Goal: Information Seeking & Learning: Compare options

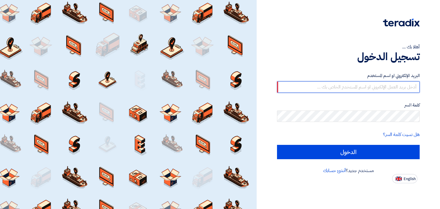
type input "[EMAIL_ADDRESS][DOMAIN_NAME]"
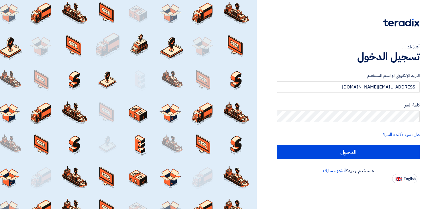
click at [277, 145] on input "الدخول" at bounding box center [348, 152] width 143 height 14
type input "Sign in"
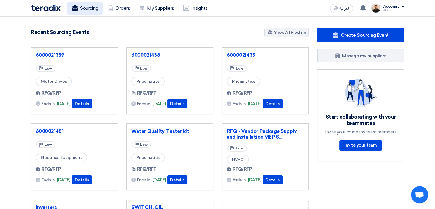
click at [89, 11] on link "Sourcing" at bounding box center [85, 8] width 35 height 13
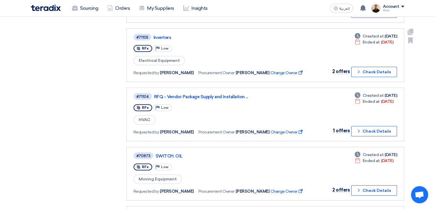
scroll to position [344, 0]
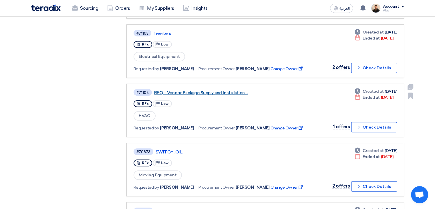
click at [211, 90] on link "RFQ - Vendor Package Supply and Installation ..." at bounding box center [225, 92] width 143 height 5
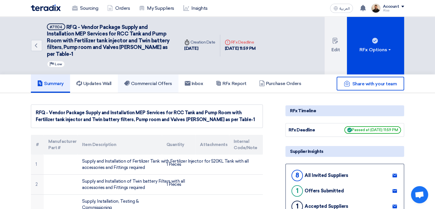
click at [142, 83] on h5 "Commercial Offers" at bounding box center [148, 84] width 48 height 6
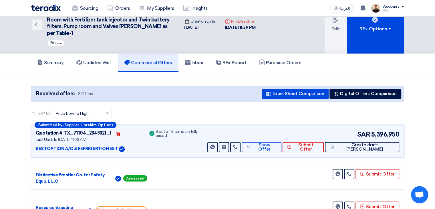
scroll to position [57, 0]
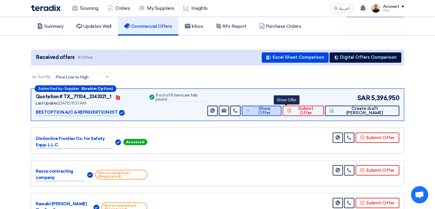
click at [277, 110] on span "Show Offer" at bounding box center [264, 110] width 25 height 9
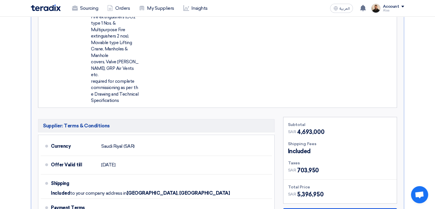
scroll to position [766, 0]
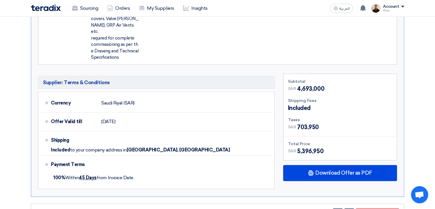
drag, startPoint x: 40, startPoint y: 96, endPoint x: 354, endPoint y: 42, distance: 318.4
copy table "# Lore Ipsumd Sita Consectetur Adipisci Elit Seddo (EIU) Tempo Inci Utlab Etd. …"
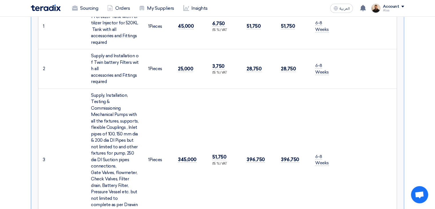
scroll to position [0, 0]
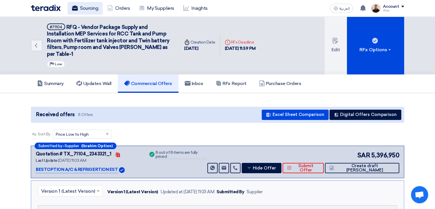
click at [92, 11] on link "Sourcing" at bounding box center [85, 8] width 35 height 13
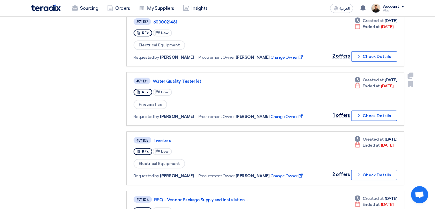
scroll to position [258, 0]
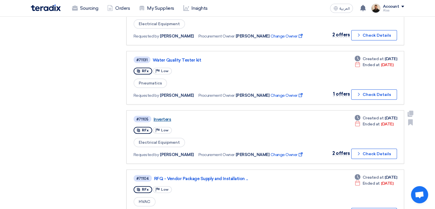
click at [166, 117] on link "Inverters" at bounding box center [225, 119] width 143 height 5
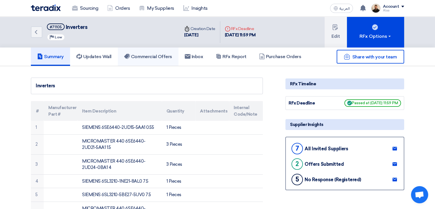
click at [162, 60] on link "Commercial Offers" at bounding box center [148, 57] width 61 height 18
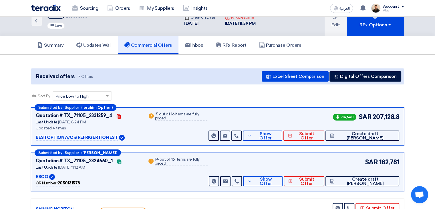
scroll to position [29, 0]
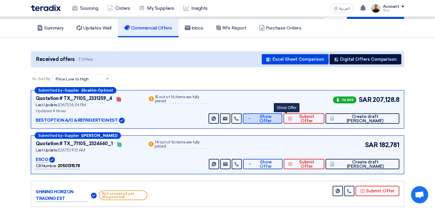
click at [278, 117] on span "Show Offer" at bounding box center [265, 119] width 25 height 9
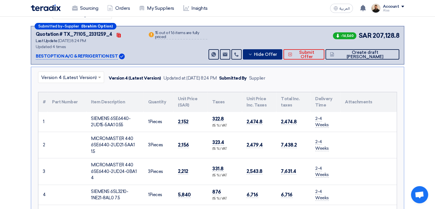
scroll to position [0, 0]
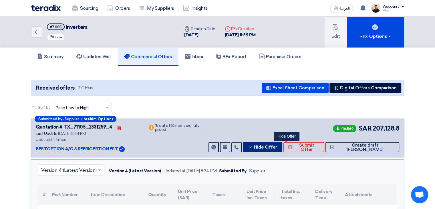
click at [283, 143] on button "Hide Offer" at bounding box center [263, 147] width 40 height 10
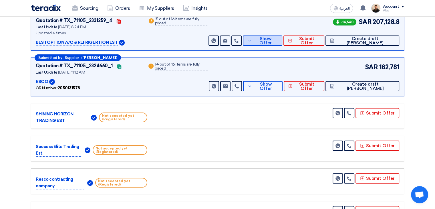
scroll to position [115, 0]
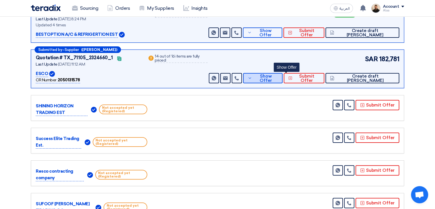
click at [278, 79] on span "Show Offer" at bounding box center [266, 78] width 24 height 9
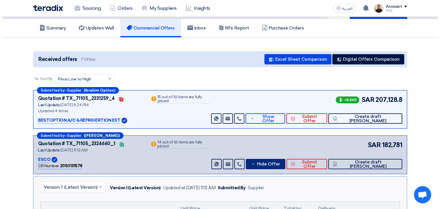
scroll to position [29, 0]
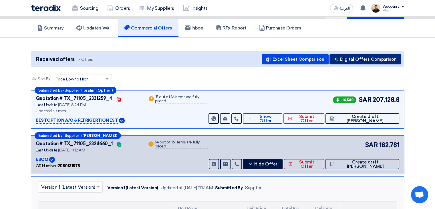
click at [361, 59] on button "Digital Offers Comparison" at bounding box center [366, 59] width 72 height 10
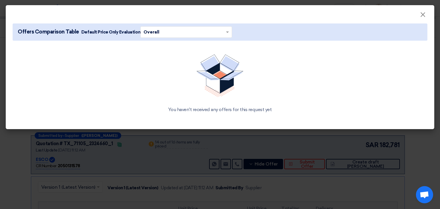
click at [272, 41] on app-items-comparison "Offers Comparison Table Default Price Only Evaluation × Overall × You haven't r…" at bounding box center [220, 71] width 415 height 96
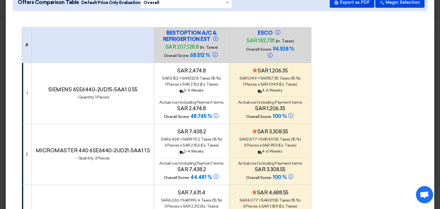
scroll to position [0, 0]
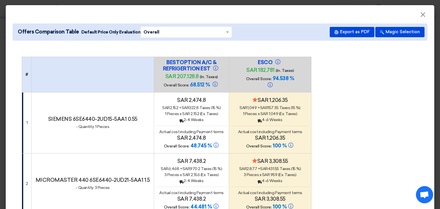
click at [187, 111] on div "sar 2,152 + sar 322.8 Taxes (15 %)" at bounding box center [191, 108] width 70 height 6
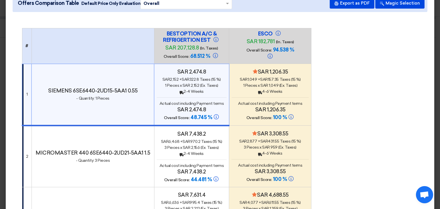
click at [183, 145] on div "sar 6,468 + sar 970.2 Taxes (15 %)" at bounding box center [192, 142] width 70 height 6
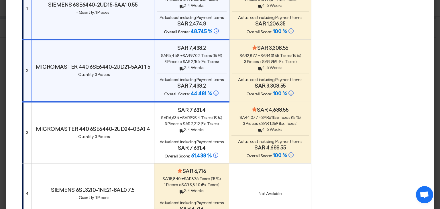
click at [189, 126] on span "sar 2,212" at bounding box center [191, 123] width 17 height 5
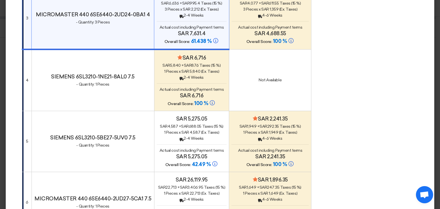
click at [191, 135] on span "sar 4,587" at bounding box center [190, 132] width 19 height 5
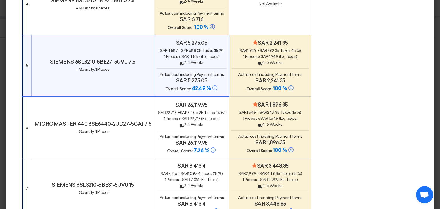
scroll to position [315, 0]
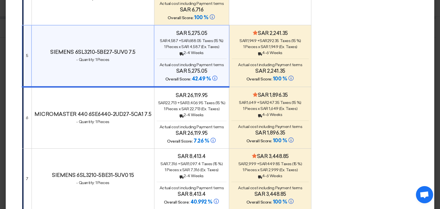
click at [193, 123] on div "sar 26,119.95 sar 22,713 + sar 3,406.95 Taxes (15 %) 1 Pieces x sar 22,713 (Ex.…" at bounding box center [192, 118] width 70 height 52
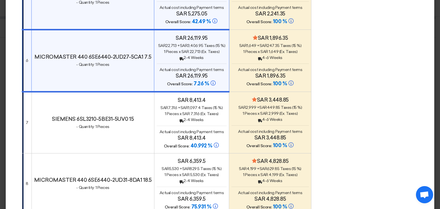
click at [195, 121] on div "Back 2-4 Weeks" at bounding box center [192, 120] width 70 height 6
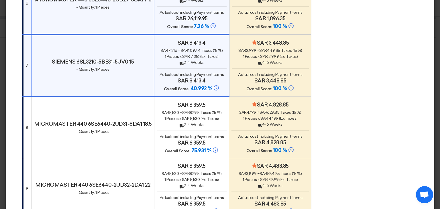
click at [193, 128] on div "Back 2-4 Weeks" at bounding box center [192, 125] width 70 height 6
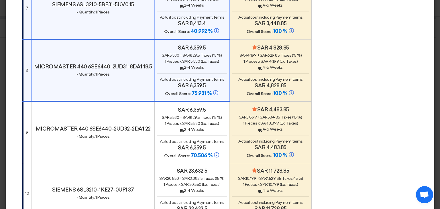
click at [195, 121] on div "sar 5,530 + sar 829.5 Taxes (15 %)" at bounding box center [192, 118] width 70 height 6
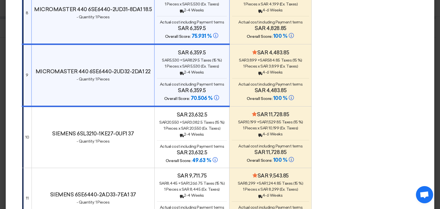
click at [193, 131] on span "sar 20,550" at bounding box center [191, 128] width 20 height 5
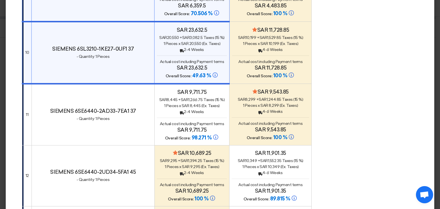
scroll to position [630, 0]
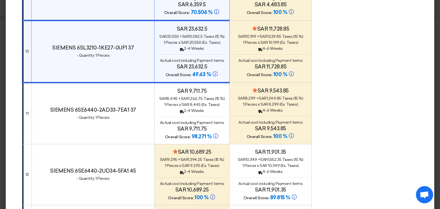
click at [198, 113] on div "Back 2-4 Weeks" at bounding box center [192, 111] width 70 height 6
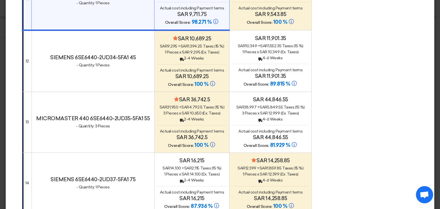
scroll to position [773, 0]
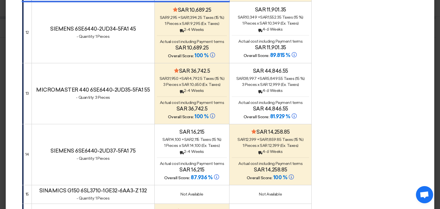
click at [187, 134] on div "sar 16,215 sar 14,100 + sar 2,115 Taxes (15 %) 1 Pieces x sar 14,100 (Ex. Taxes…" at bounding box center [192, 155] width 70 height 52
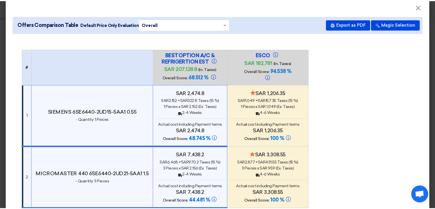
scroll to position [0, 0]
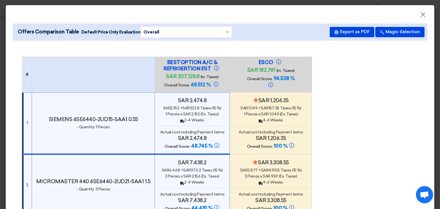
click at [0, 105] on modal-container "× Offers Comparison Table Default Price Only Evaluation × Overall × Export as P…" at bounding box center [220, 104] width 440 height 209
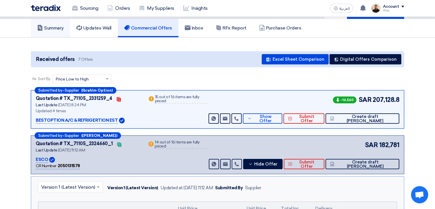
click at [61, 31] on link "Summary" at bounding box center [50, 28] width 39 height 18
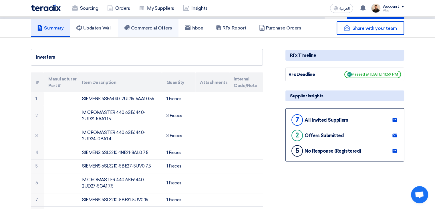
click at [151, 26] on h5 "Commercial Offers" at bounding box center [148, 28] width 48 height 6
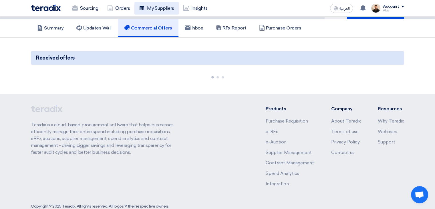
click at [160, 11] on link "My Suppliers" at bounding box center [157, 8] width 44 height 13
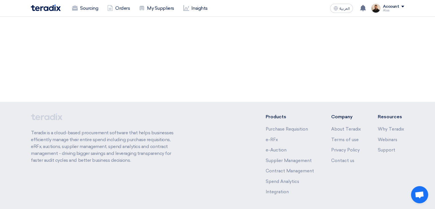
click at [160, 11] on link "My Suppliers" at bounding box center [157, 8] width 44 height 13
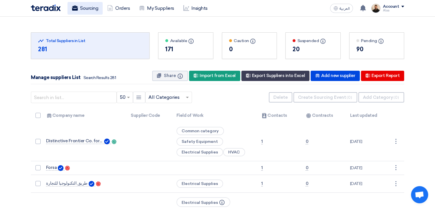
click at [92, 13] on link "Sourcing" at bounding box center [85, 8] width 35 height 13
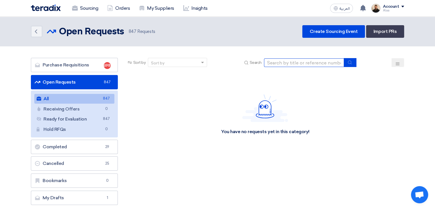
click at [302, 62] on input at bounding box center [304, 62] width 80 height 9
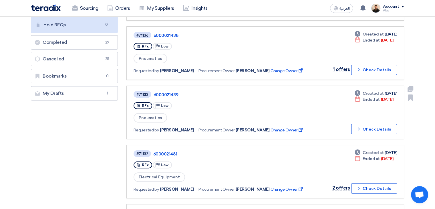
scroll to position [115, 0]
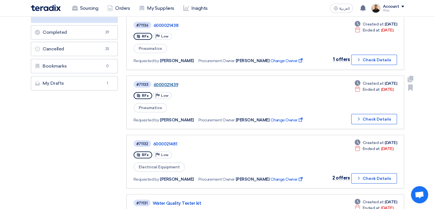
click at [165, 83] on link "6000021439" at bounding box center [225, 84] width 143 height 5
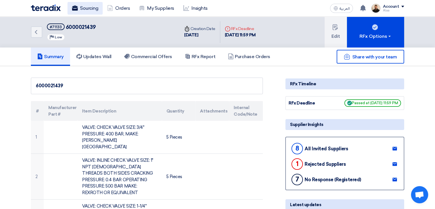
click at [90, 12] on link "Sourcing" at bounding box center [85, 8] width 35 height 13
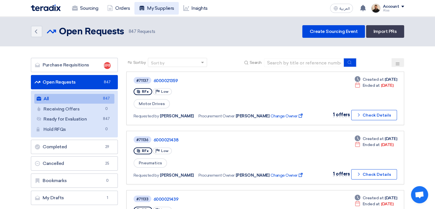
click at [148, 9] on link "My Suppliers" at bounding box center [157, 8] width 44 height 13
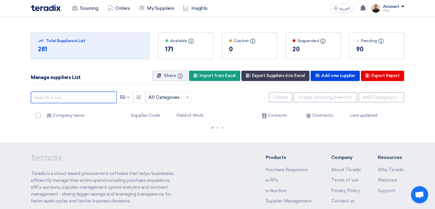
click at [88, 95] on input "text" at bounding box center [74, 97] width 86 height 11
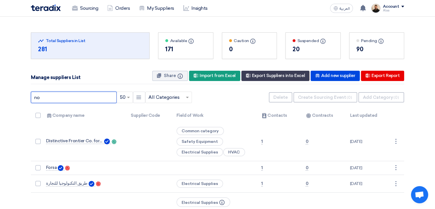
type input "n"
type input "j"
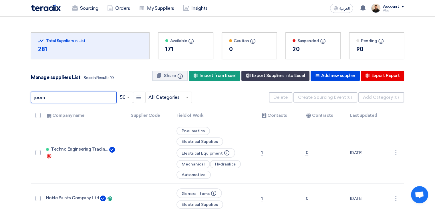
type input "joom"
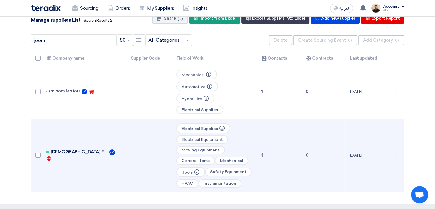
click at [73, 149] on span "[DEMOGRAPHIC_DATA] ENGINEERS FOR TRADING CO .LTD" at bounding box center [79, 151] width 57 height 5
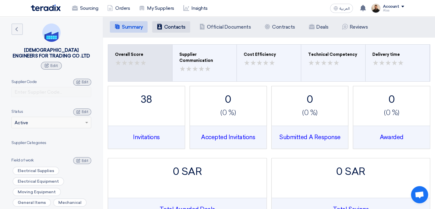
click at [177, 31] on li "Contacts Contacts" at bounding box center [171, 26] width 38 height 11
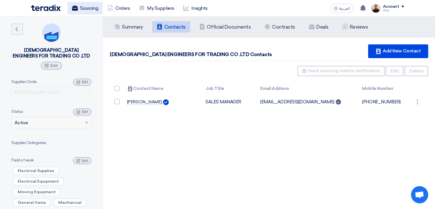
click at [94, 11] on link "Sourcing" at bounding box center [85, 8] width 35 height 13
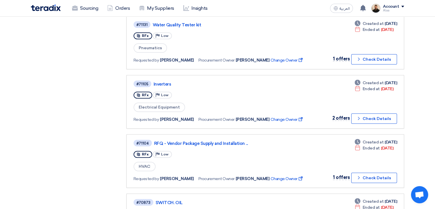
scroll to position [315, 0]
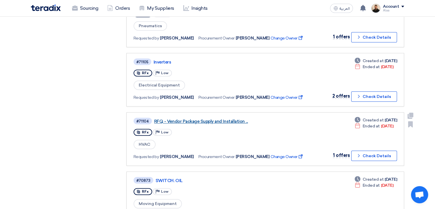
click at [217, 119] on link "RFQ - Vendor Package Supply and Installation ..." at bounding box center [225, 121] width 143 height 5
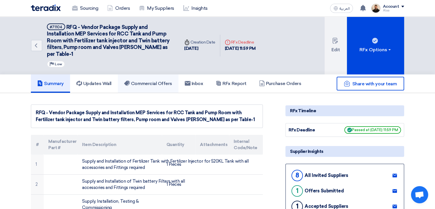
click at [158, 86] on link "Commercial Offers" at bounding box center [148, 83] width 61 height 18
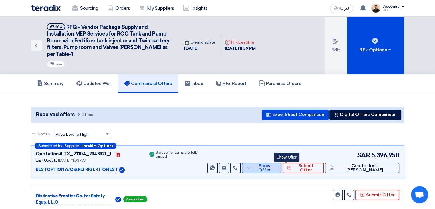
click at [277, 169] on span "Show Offer" at bounding box center [264, 168] width 25 height 9
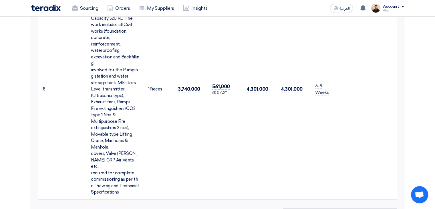
scroll to position [679, 0]
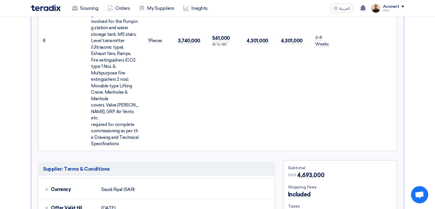
drag, startPoint x: 42, startPoint y: 70, endPoint x: 361, endPoint y: 119, distance: 322.5
copy table "# Lore Ipsumd Sita Consectetur Adipisci Elit Seddo (EIU) Tempo Inci Utlab Etd. …"
click at [350, 99] on td at bounding box center [369, 41] width 56 height 220
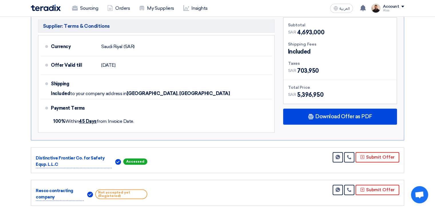
scroll to position [830, 0]
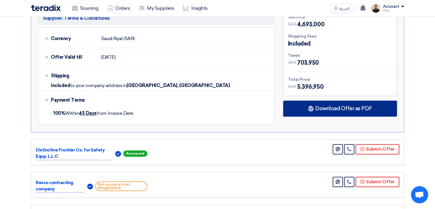
click at [319, 106] on span "Download Offer as PDF" at bounding box center [343, 108] width 57 height 5
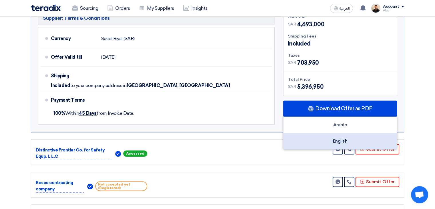
click at [337, 133] on div "English" at bounding box center [340, 141] width 113 height 16
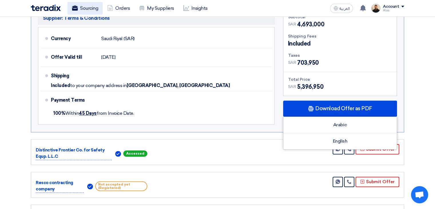
click at [80, 12] on link "Sourcing" at bounding box center [85, 8] width 35 height 13
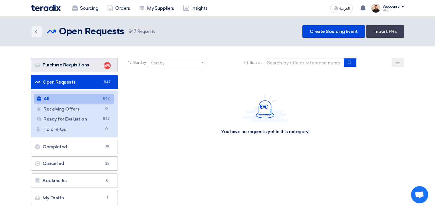
click at [103, 67] on link "Purchase Requisitions Purchase Requisitions 698" at bounding box center [74, 65] width 87 height 14
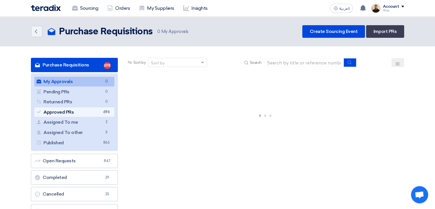
click at [100, 115] on link "Approved PRs Approved PRs 696" at bounding box center [74, 112] width 80 height 10
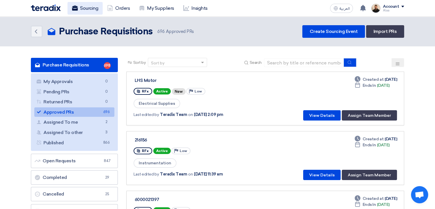
click at [85, 11] on link "Sourcing" at bounding box center [85, 8] width 35 height 13
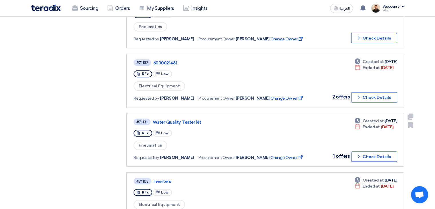
scroll to position [258, 0]
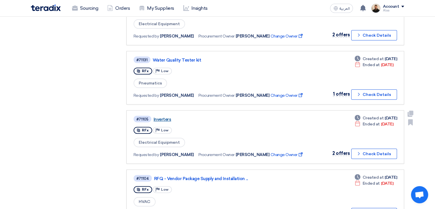
click at [163, 117] on link "Inverters" at bounding box center [225, 119] width 143 height 5
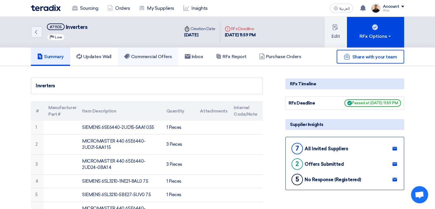
click at [155, 56] on h5 "Commercial Offers" at bounding box center [148, 57] width 48 height 6
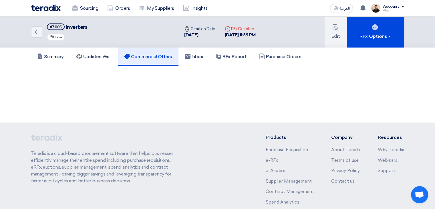
click at [155, 56] on h5 "Commercial Offers" at bounding box center [148, 57] width 48 height 6
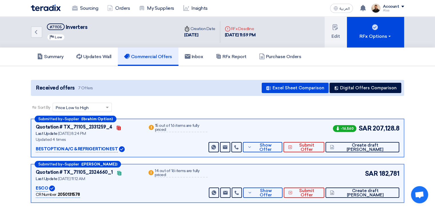
scroll to position [57, 0]
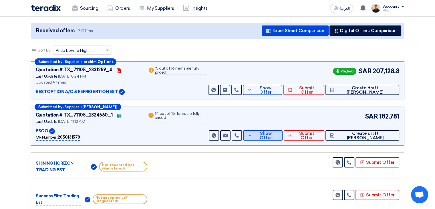
click at [278, 137] on span "Show Offer" at bounding box center [266, 135] width 24 height 9
click at [278, 130] on button "Show Offer" at bounding box center [263, 135] width 40 height 10
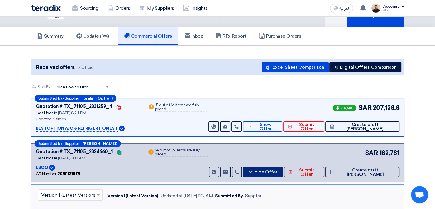
scroll to position [0, 0]
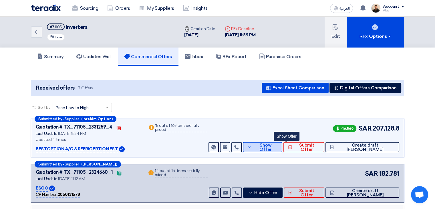
click at [277, 145] on button "Show Offer" at bounding box center [263, 147] width 40 height 10
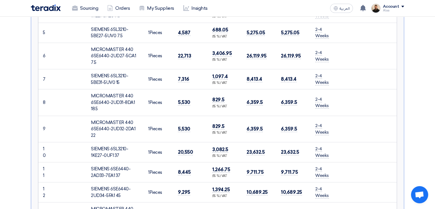
scroll to position [424, 0]
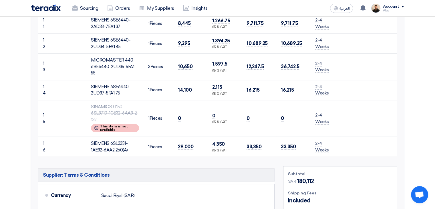
drag, startPoint x: 41, startPoint y: 47, endPoint x: 359, endPoint y: 126, distance: 328.3
copy table "# Part Number Item Description Quantity Unit Price (SAR) Taxes Unit Price Inc. …"
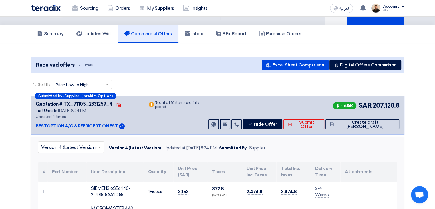
scroll to position [0, 0]
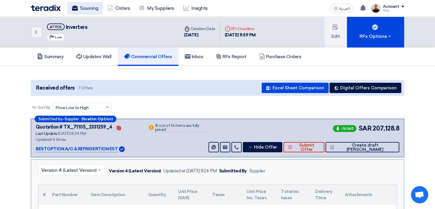
click at [86, 13] on link "Sourcing" at bounding box center [85, 8] width 35 height 13
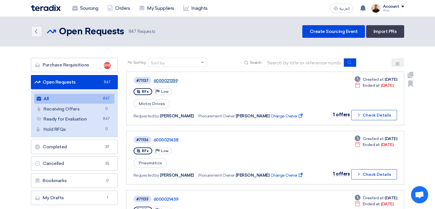
click at [163, 80] on link "6000021359" at bounding box center [225, 80] width 143 height 5
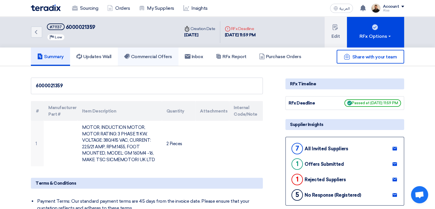
click at [158, 60] on link "Commercial Offers" at bounding box center [148, 57] width 61 height 18
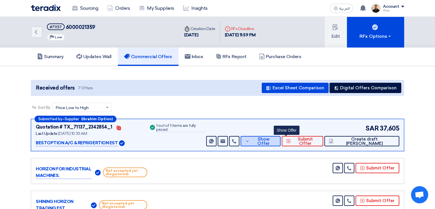
click at [281, 143] on button "Show Offer" at bounding box center [261, 141] width 40 height 10
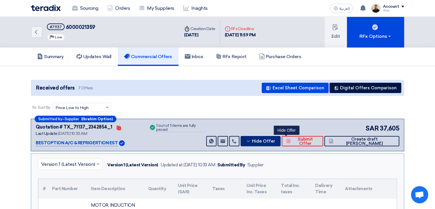
click at [281, 143] on button "Hide Offer" at bounding box center [261, 141] width 40 height 10
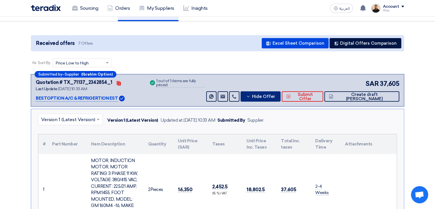
scroll to position [115, 0]
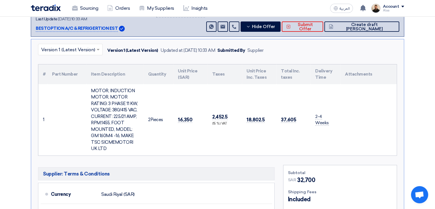
drag, startPoint x: 38, startPoint y: 70, endPoint x: 355, endPoint y: 127, distance: 321.5
click at [355, 127] on table "# Part Number Item Description Quantity Unit Price (SAR) Taxes Unit Price Inc. …" at bounding box center [217, 109] width 359 height 91
copy table "# Part Number Item Description Quantity Unit Price (SAR) Taxes Unit Price Inc. …"
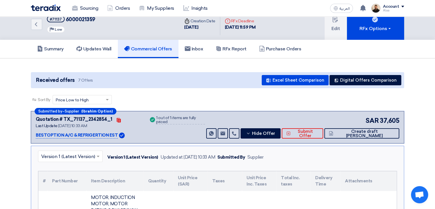
scroll to position [0, 0]
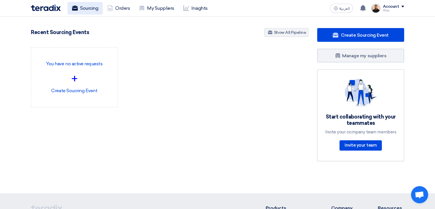
click at [87, 6] on link "Sourcing" at bounding box center [85, 8] width 35 height 13
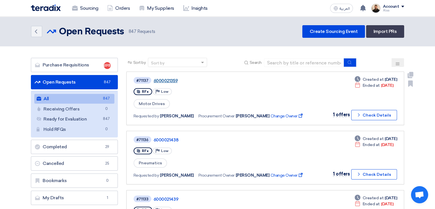
click at [161, 80] on link "6000021359" at bounding box center [225, 80] width 143 height 5
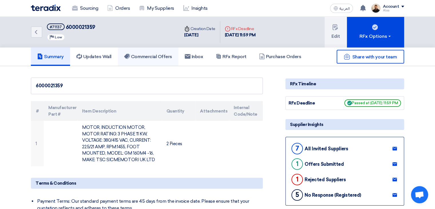
click at [159, 56] on h5 "Commercial Offers" at bounding box center [148, 57] width 48 height 6
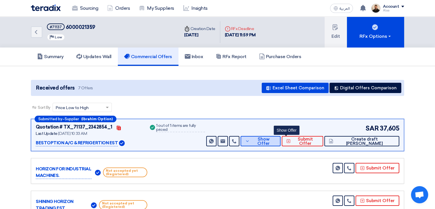
click at [276, 141] on span "Show Offer" at bounding box center [263, 141] width 25 height 9
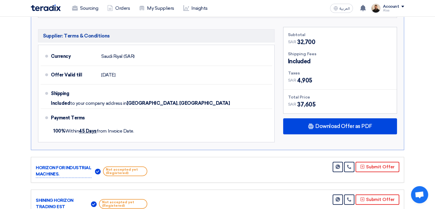
scroll to position [315, 0]
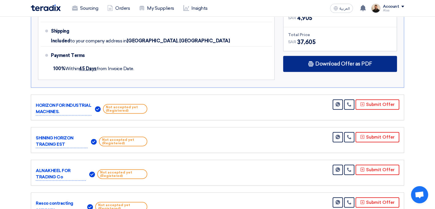
click at [323, 61] on span "Download Offer as PDF" at bounding box center [343, 63] width 57 height 5
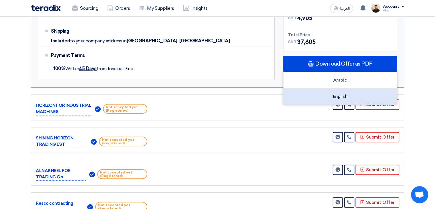
click at [333, 97] on div "English" at bounding box center [340, 96] width 113 height 16
